Goal: Information Seeking & Learning: Learn about a topic

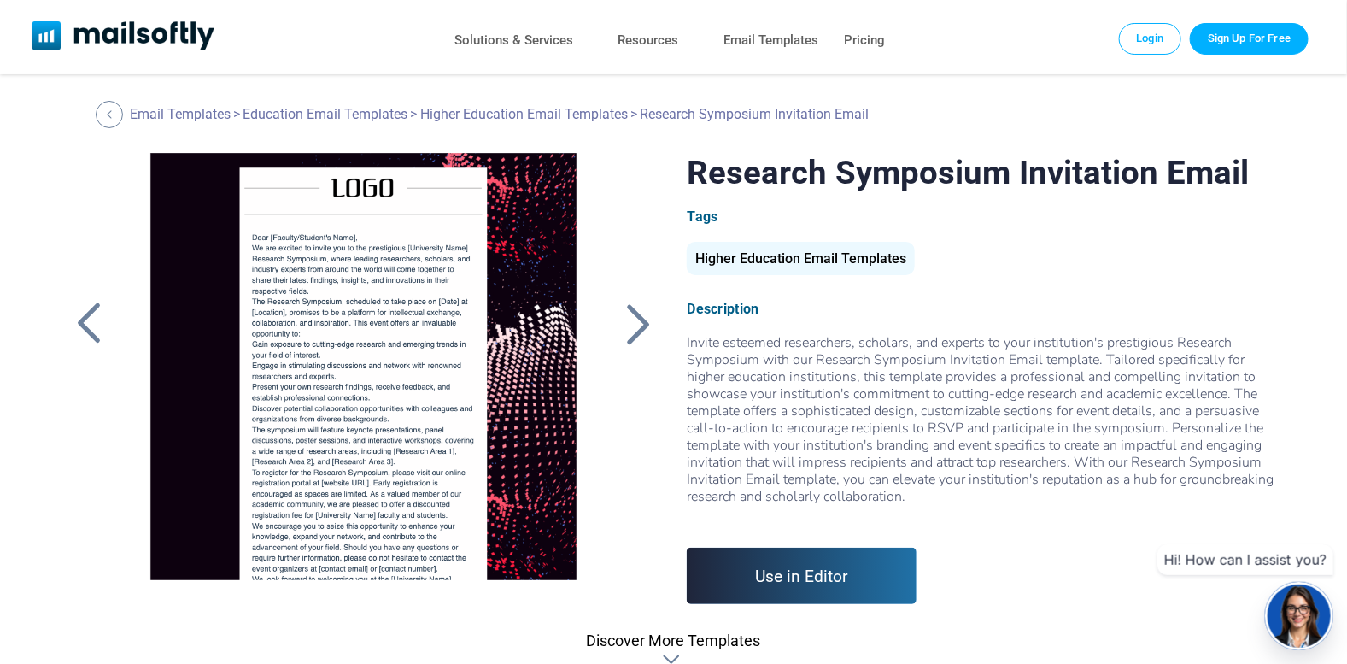
click at [635, 326] on div at bounding box center [638, 324] width 43 height 44
click at [818, 257] on div "Higher Education Email Templates" at bounding box center [801, 258] width 228 height 33
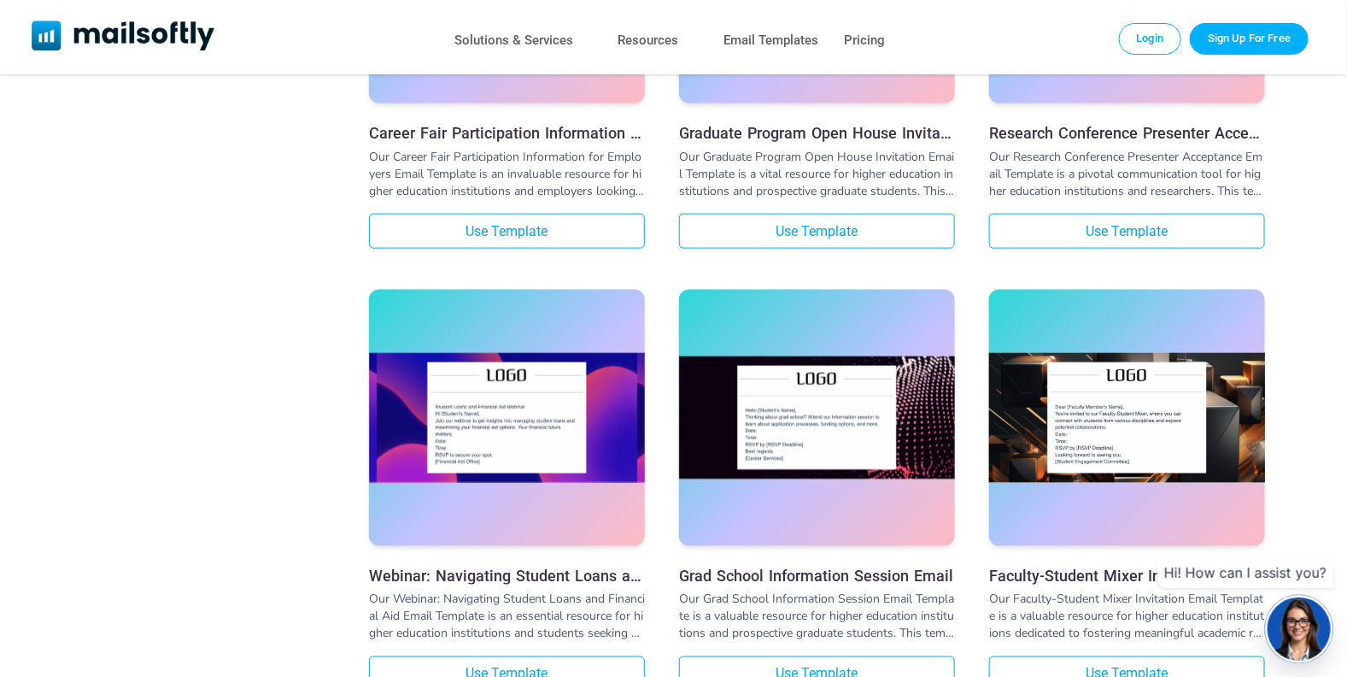
scroll to position [3418, 0]
